Goal: Navigation & Orientation: Find specific page/section

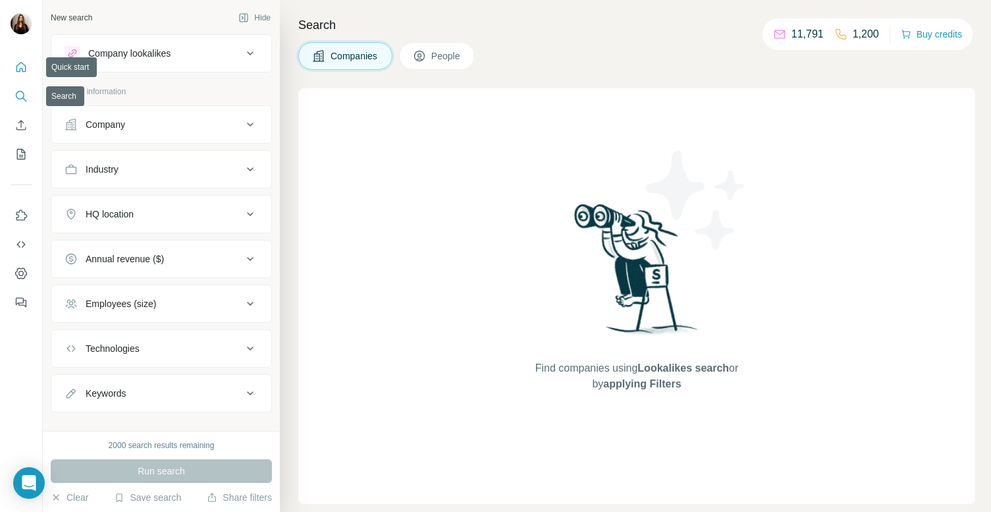
click at [17, 71] on icon "Quick start" at bounding box center [21, 67] width 10 height 10
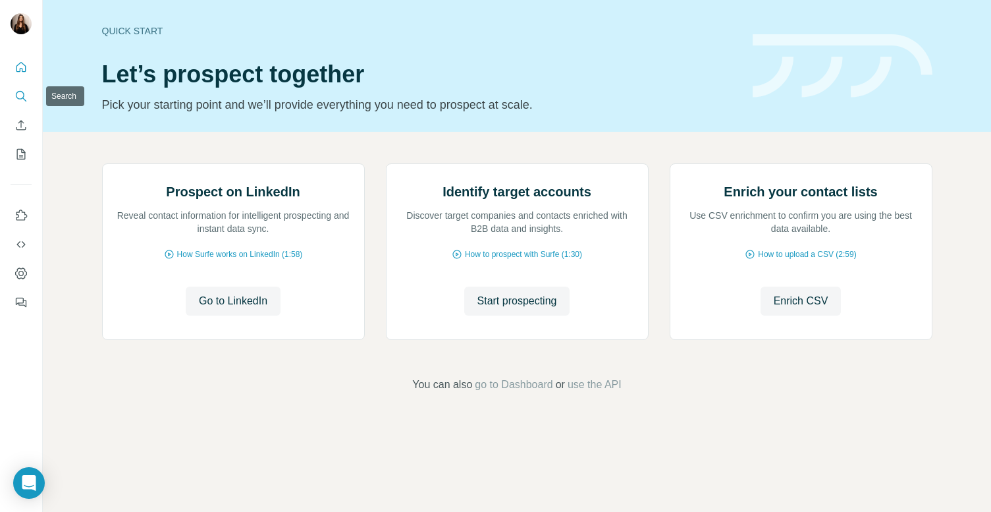
click at [21, 96] on icon "Search" at bounding box center [20, 96] width 13 height 13
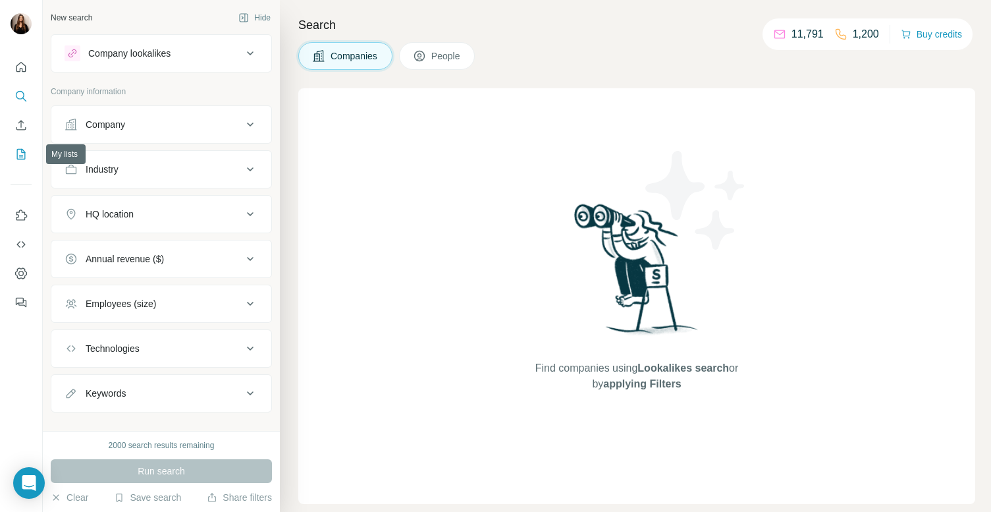
click at [24, 155] on icon "My lists" at bounding box center [21, 154] width 9 height 11
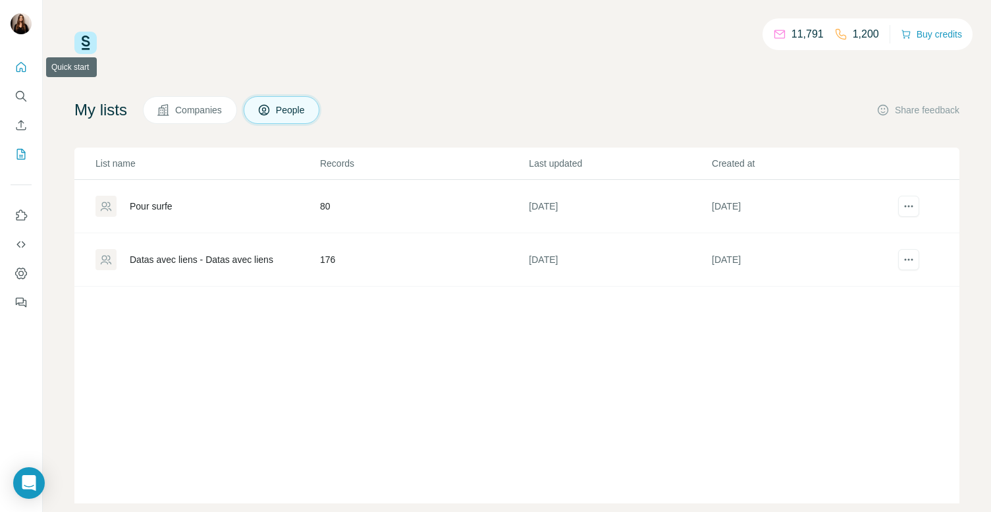
click at [17, 53] on div at bounding box center [21, 180] width 42 height 267
click at [20, 63] on icon "Quick start" at bounding box center [21, 67] width 10 height 10
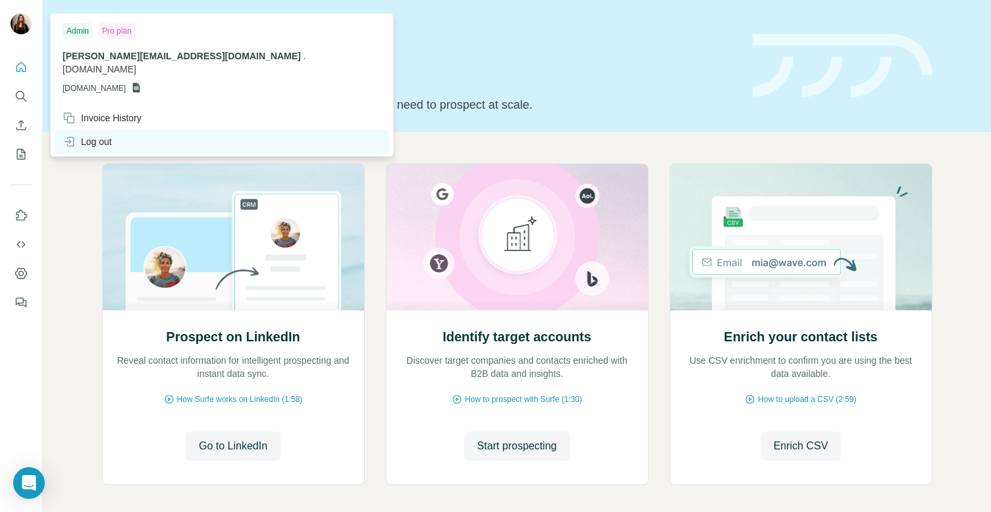
click at [109, 135] on div "Log out" at bounding box center [87, 141] width 49 height 13
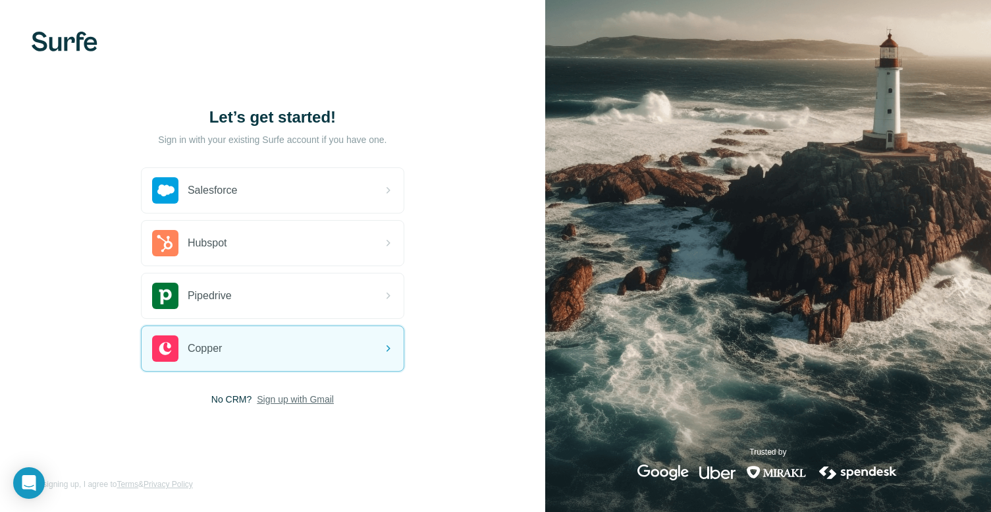
click at [280, 399] on span "Sign up with Gmail" at bounding box center [295, 399] width 77 height 13
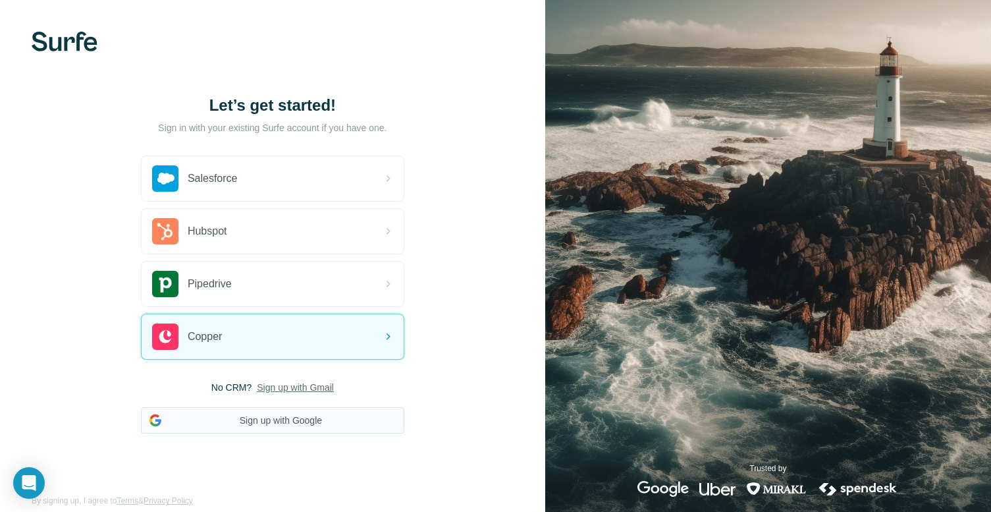
click at [284, 424] on button "Sign up with Google" at bounding box center [272, 420] width 263 height 26
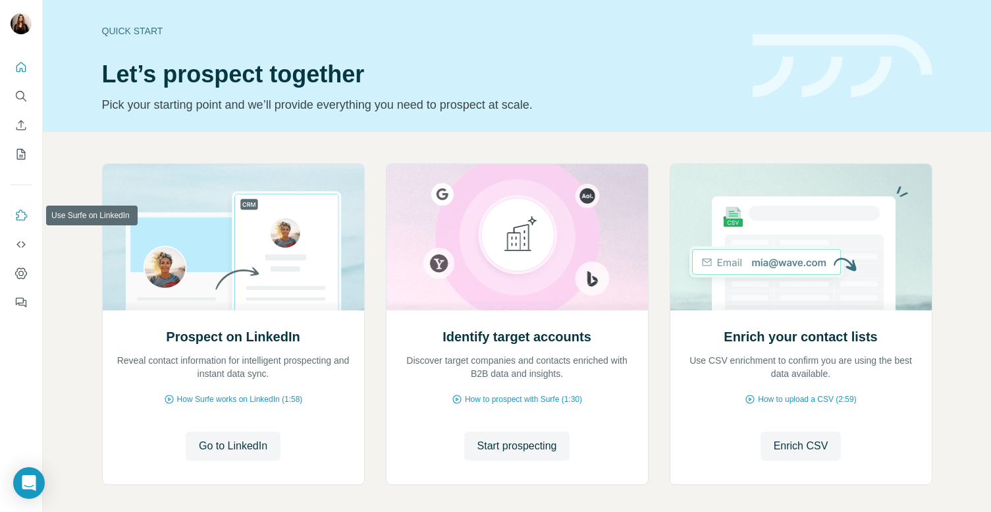
click at [24, 217] on icon "Use Surfe on LinkedIn" at bounding box center [20, 215] width 13 height 13
click at [23, 153] on icon "My lists" at bounding box center [20, 154] width 13 height 13
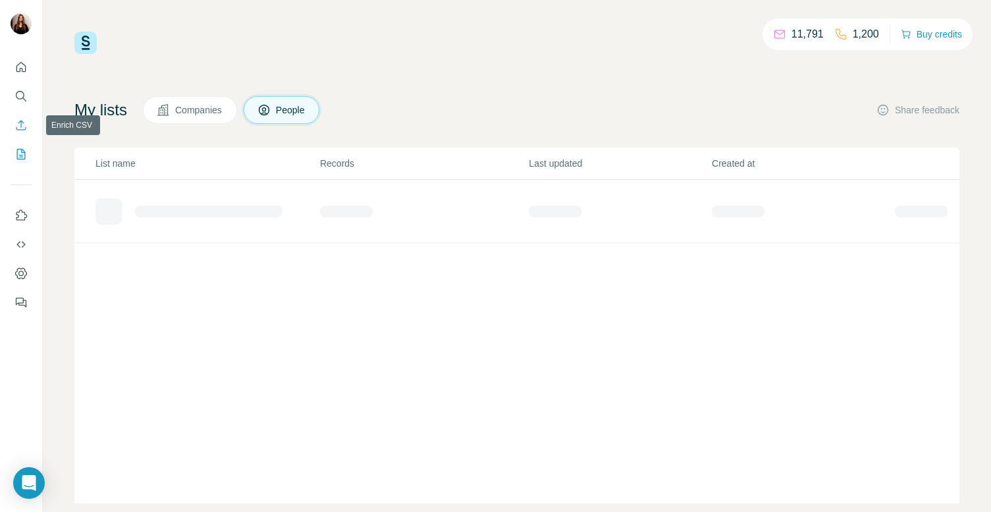
click at [20, 126] on icon "Enrich CSV" at bounding box center [20, 125] width 13 height 13
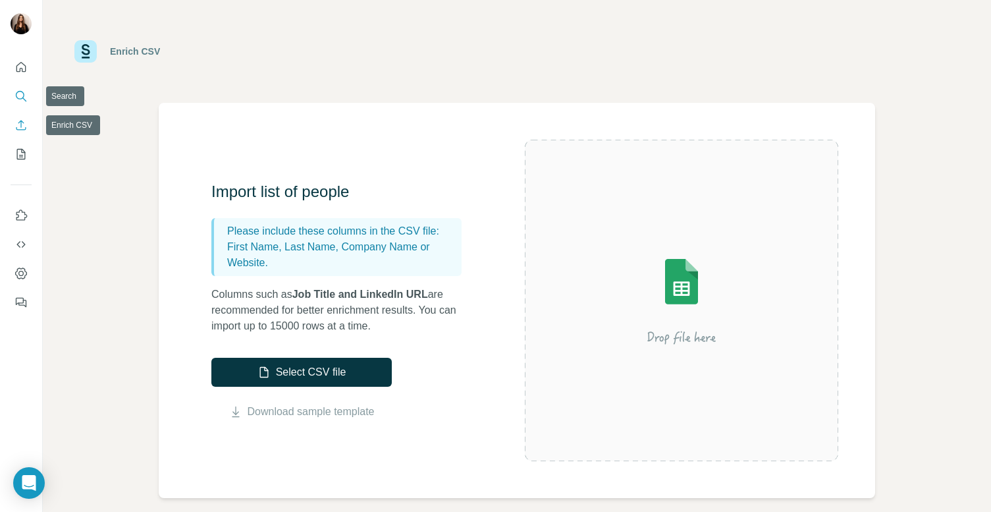
click at [19, 96] on icon "Search" at bounding box center [20, 96] width 13 height 13
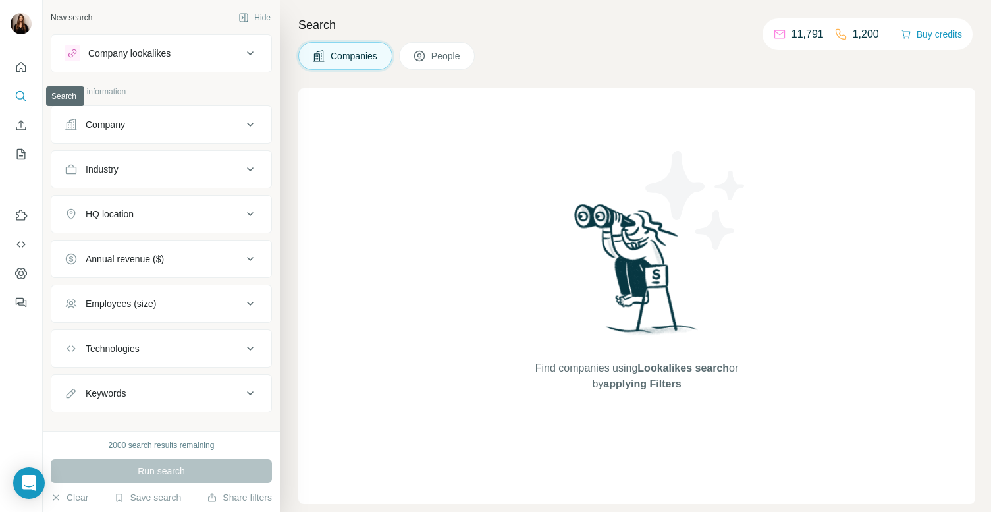
click at [18, 71] on icon "Quick start" at bounding box center [21, 67] width 10 height 10
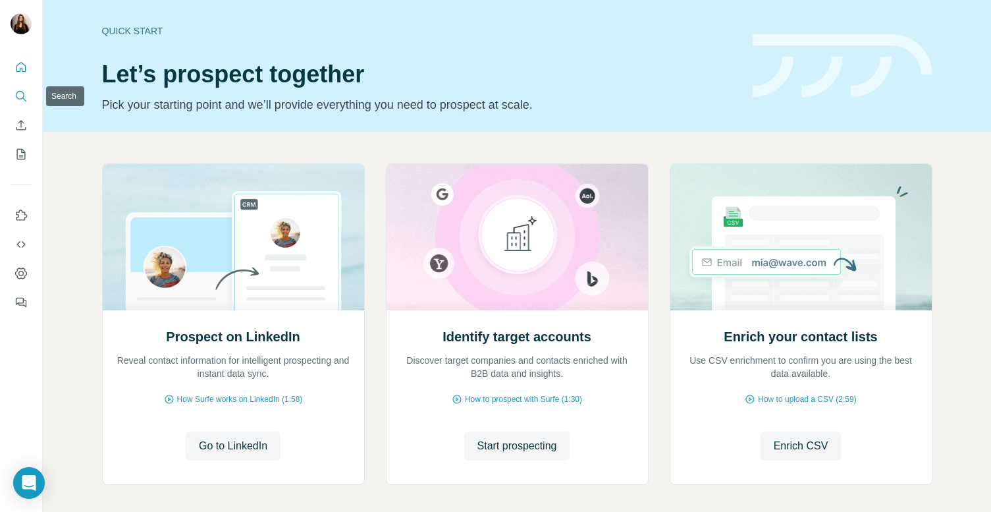
click at [25, 101] on icon "Search" at bounding box center [20, 96] width 13 height 13
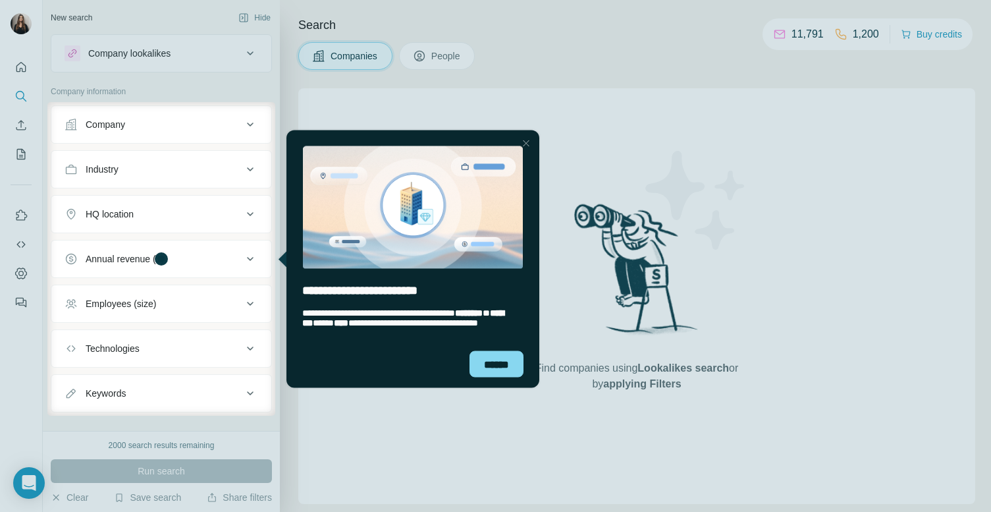
click at [528, 144] on div at bounding box center [526, 143] width 16 height 16
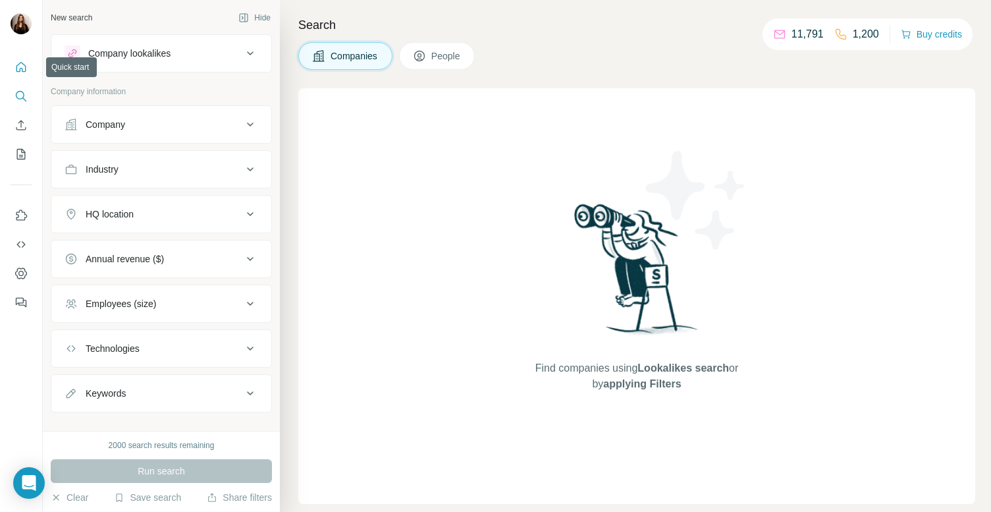
click at [21, 70] on icon "Quick start" at bounding box center [20, 67] width 13 height 13
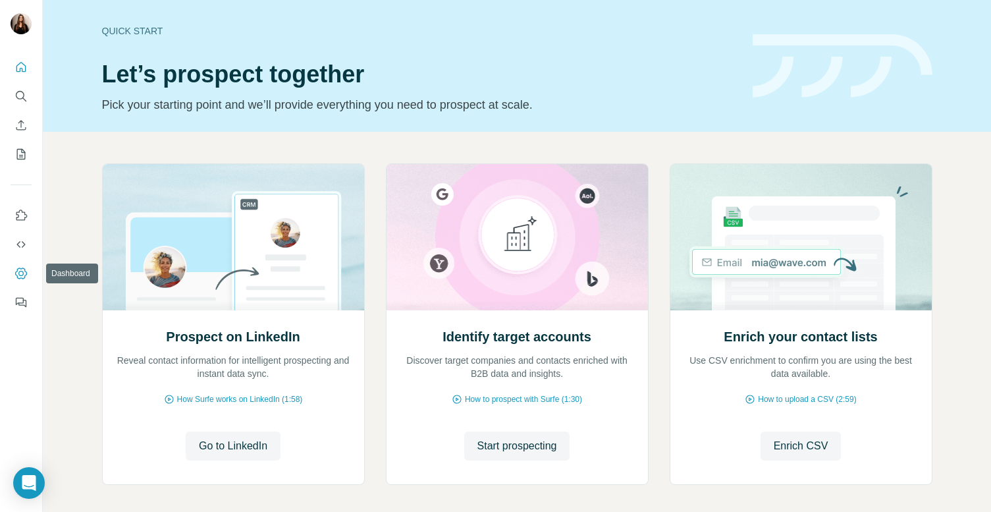
click at [24, 273] on icon "Dashboard" at bounding box center [20, 273] width 13 height 13
